Goal: Information Seeking & Learning: Learn about a topic

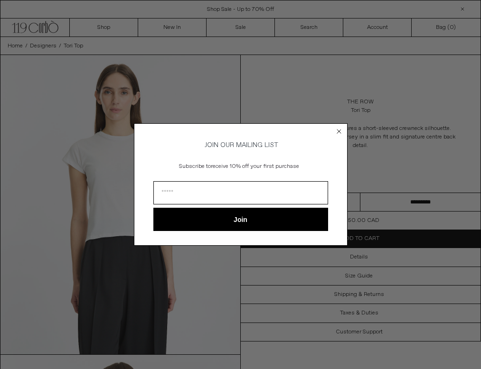
click at [340, 131] on circle "Close dialog" at bounding box center [338, 131] width 9 height 9
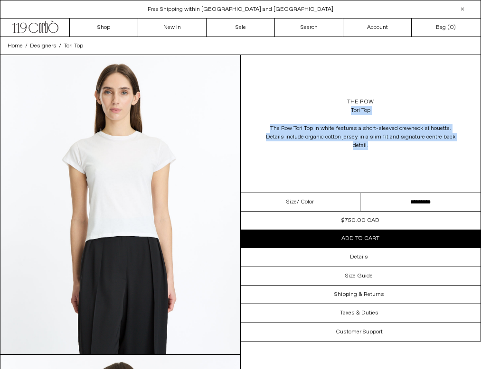
drag, startPoint x: 381, startPoint y: 147, endPoint x: 266, endPoint y: 115, distance: 119.2
click at [265, 115] on div "The Row Tori Top The Row Tori Top in white features a short-sleeved crewneck si…" at bounding box center [361, 124] width 240 height 138
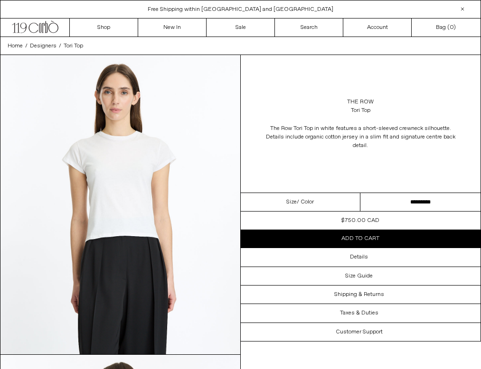
click at [292, 155] on div "The Row Tori Top The Row Tori Top in white features a short-sleeved crewneck si…" at bounding box center [361, 124] width 240 height 138
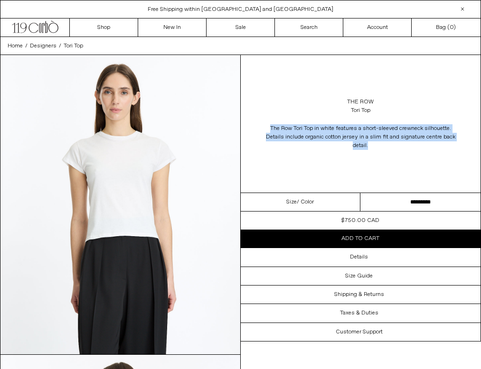
drag, startPoint x: 270, startPoint y: 129, endPoint x: 444, endPoint y: 149, distance: 174.9
click at [444, 149] on span "The Row Tori Top in white features a short-sleeved crewneck silhouette. Details…" at bounding box center [360, 137] width 190 height 26
copy span "The Row Tori Top in white features a short-sleeved crewneck silhouette. Details…"
click at [290, 29] on link "Search" at bounding box center [309, 28] width 68 height 18
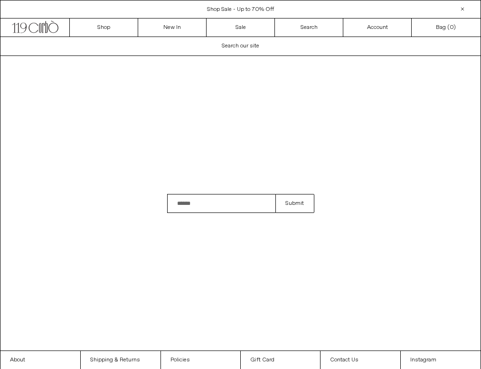
click at [187, 210] on input "Search" at bounding box center [221, 203] width 109 height 19
type input "**********"
click at [275, 194] on button "Submit" at bounding box center [294, 203] width 38 height 19
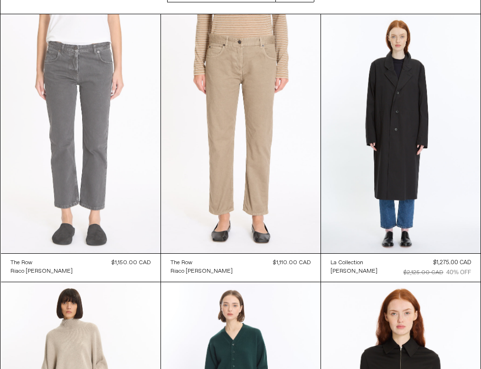
scroll to position [112, 0]
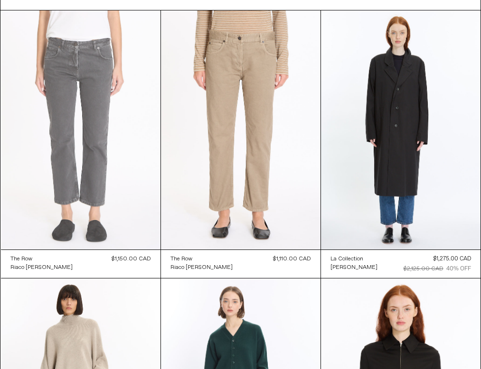
click at [100, 211] on at bounding box center [80, 129] width 159 height 239
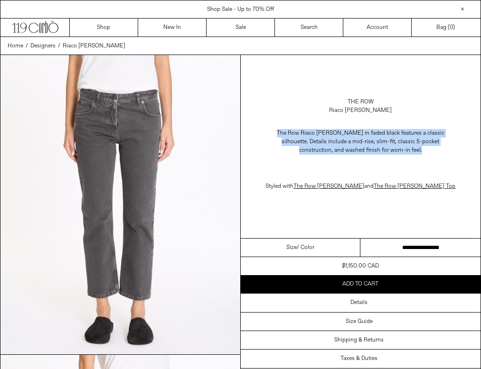
drag, startPoint x: 270, startPoint y: 132, endPoint x: 461, endPoint y: 149, distance: 191.0
click at [461, 149] on div "The Row Riaco Jean in faded black features a classic silhouette. Details includ…" at bounding box center [361, 160] width 240 height 81
copy p "The Row Riaco Jean in faded black features a classic silhouette. Details includ…"
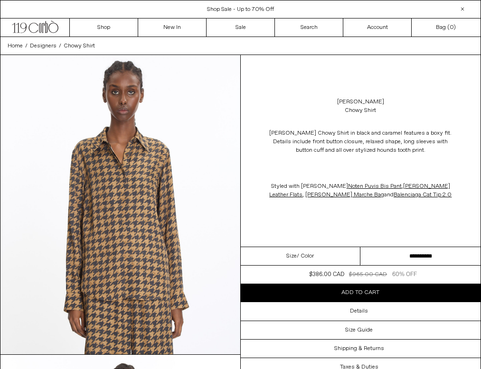
drag, startPoint x: 271, startPoint y: 131, endPoint x: 433, endPoint y: 151, distance: 162.6
click at [433, 152] on p "[PERSON_NAME] Chowy Shirt i n black and caramel features a boxy fit. Details in…" at bounding box center [360, 141] width 190 height 35
copy p "[PERSON_NAME] Chowy Shirt i n black and caramel features a boxy fit. Details in…"
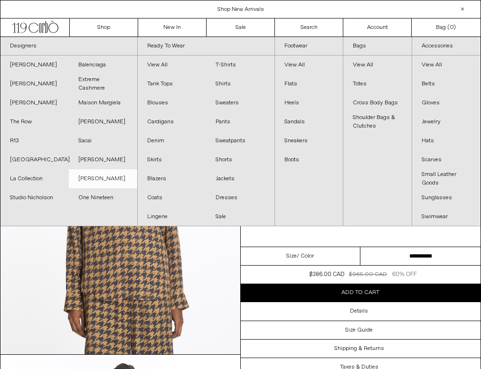
click at [96, 178] on link "[PERSON_NAME]" at bounding box center [103, 178] width 68 height 19
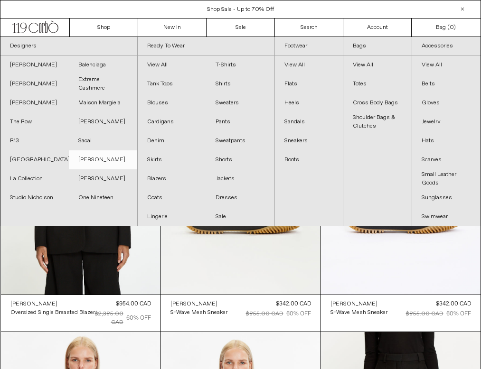
click at [103, 168] on link "[PERSON_NAME]" at bounding box center [103, 159] width 68 height 19
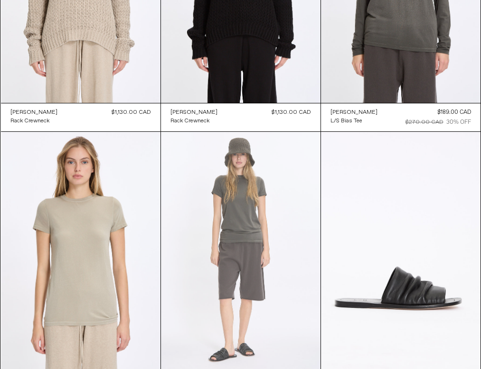
scroll to position [726, 0]
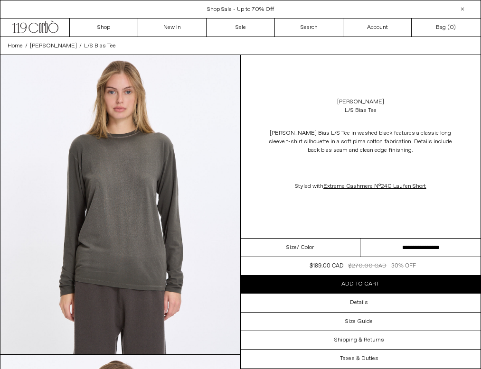
drag, startPoint x: 269, startPoint y: 132, endPoint x: 442, endPoint y: 159, distance: 175.2
click at [442, 159] on p "[PERSON_NAME] Bias L/S Tee in washed black features a classic long sleeve t-shi…" at bounding box center [360, 141] width 190 height 35
copy p "[PERSON_NAME] Bias L/S Tee in washed black features a classic long sleeve t-shi…"
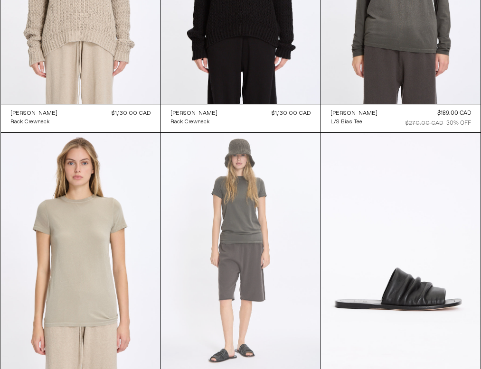
click at [286, 220] on at bounding box center [240, 252] width 159 height 239
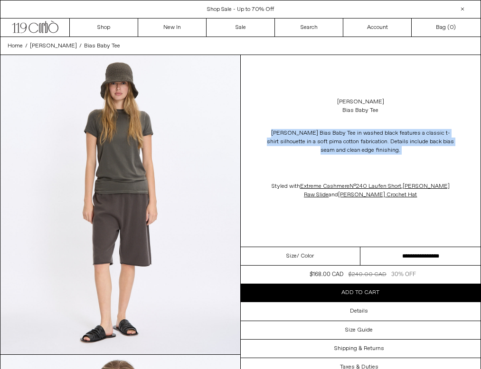
drag, startPoint x: 271, startPoint y: 132, endPoint x: 445, endPoint y: 164, distance: 176.5
click at [445, 164] on div "[PERSON_NAME] Bias Baby Tee in washed black features a classic t-shirt silhouet…" at bounding box center [360, 164] width 190 height 80
